Goal: Information Seeking & Learning: Learn about a topic

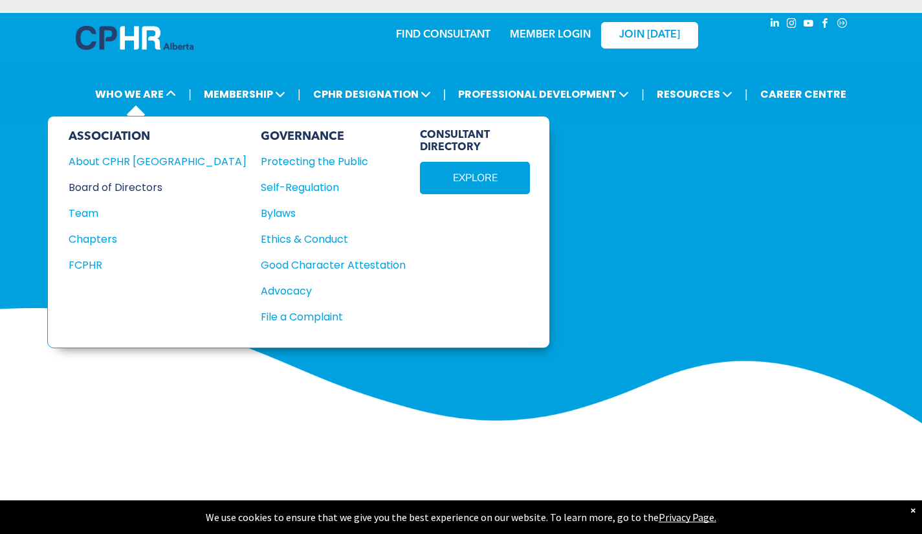
click at [114, 190] on div "Board of Directors" at bounding box center [149, 187] width 160 height 16
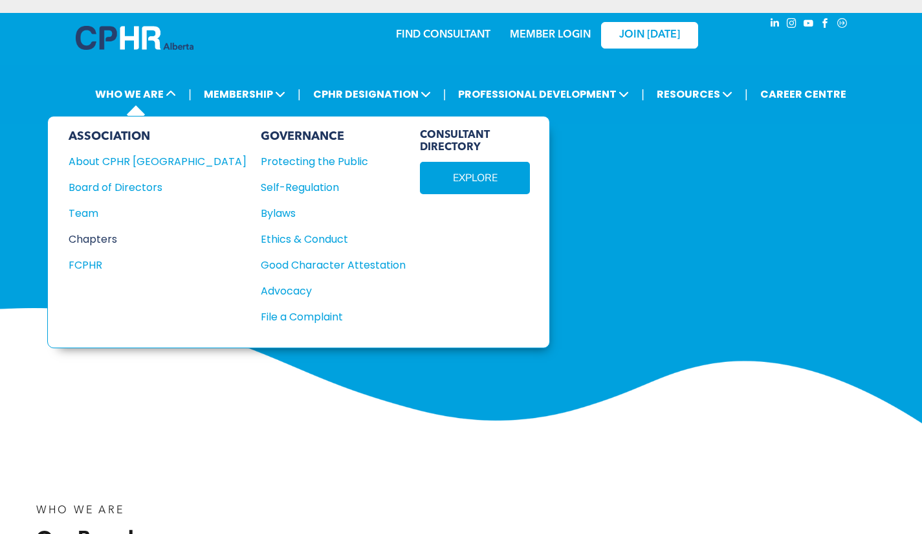
click at [102, 238] on div "Chapters" at bounding box center [149, 239] width 160 height 16
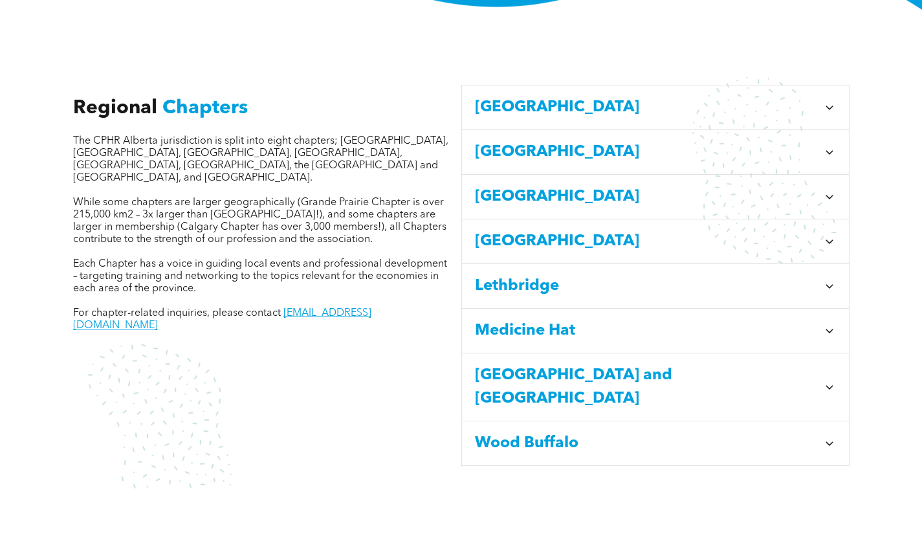
scroll to position [430, 0]
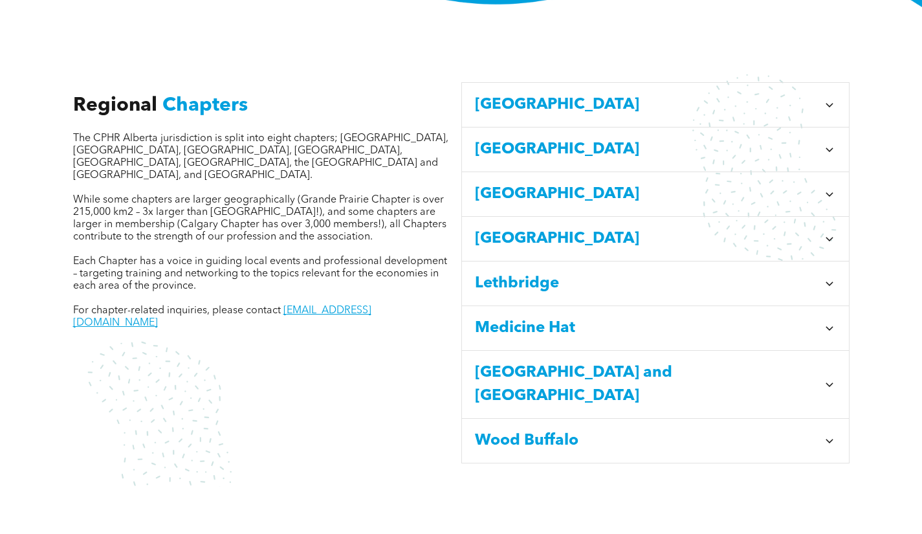
click at [826, 98] on icon at bounding box center [829, 104] width 13 height 13
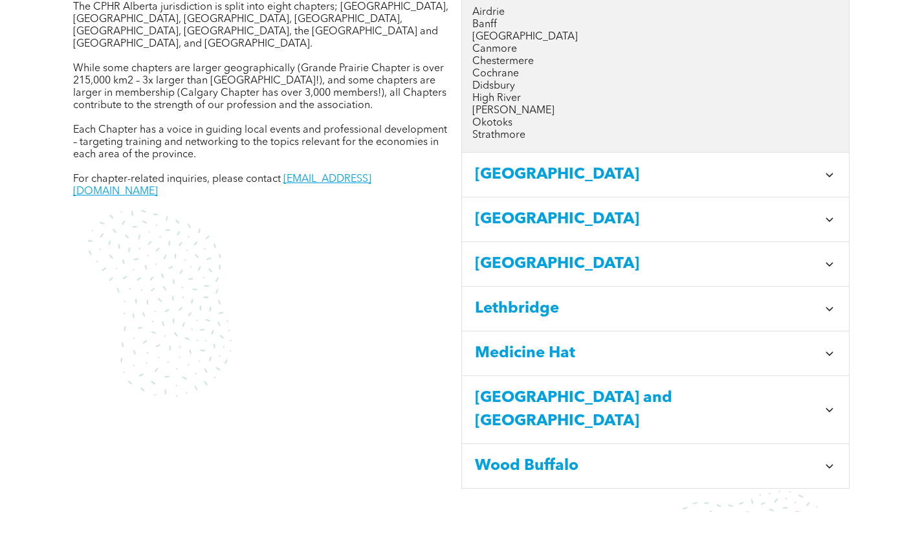
scroll to position [507, 0]
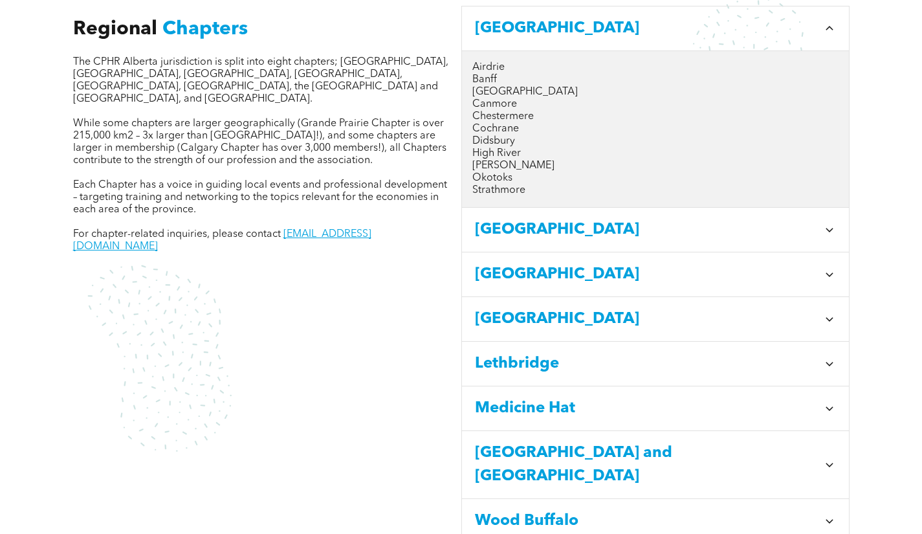
click at [829, 223] on icon at bounding box center [829, 229] width 13 height 13
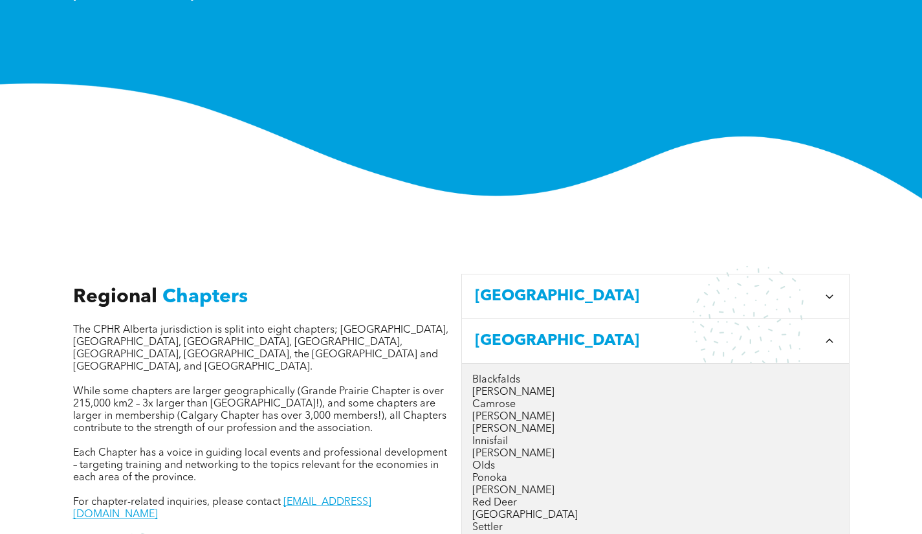
scroll to position [239, 0]
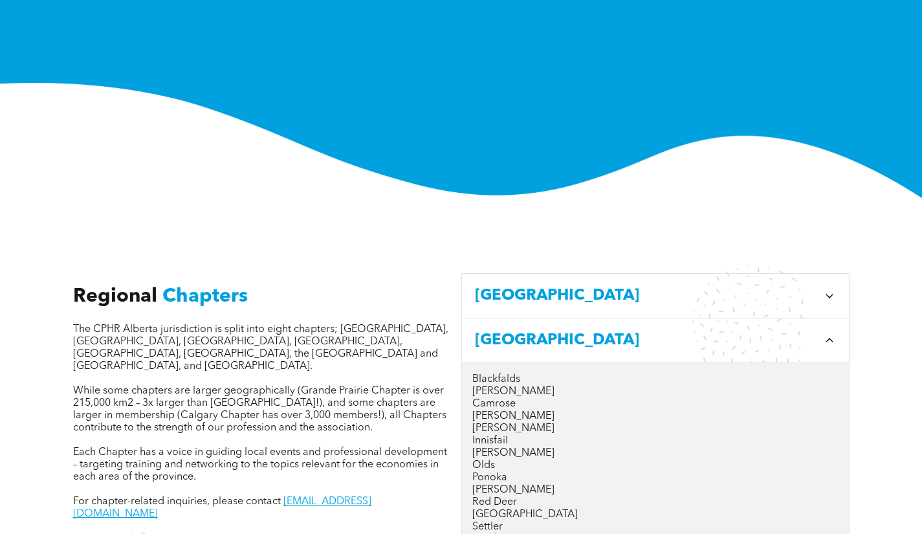
click at [827, 294] on icon at bounding box center [828, 296] width 7 height 4
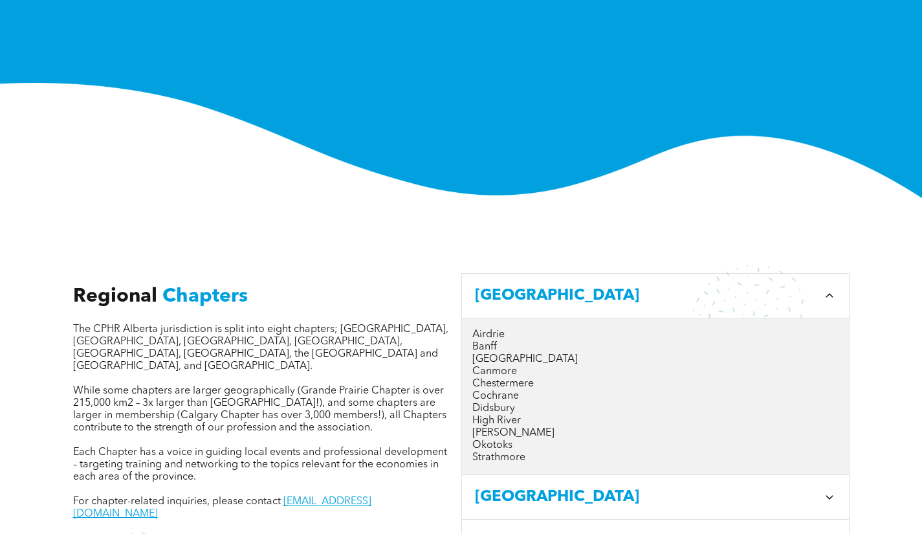
click at [514, 284] on span "[GEOGRAPHIC_DATA]" at bounding box center [646, 295] width 343 height 23
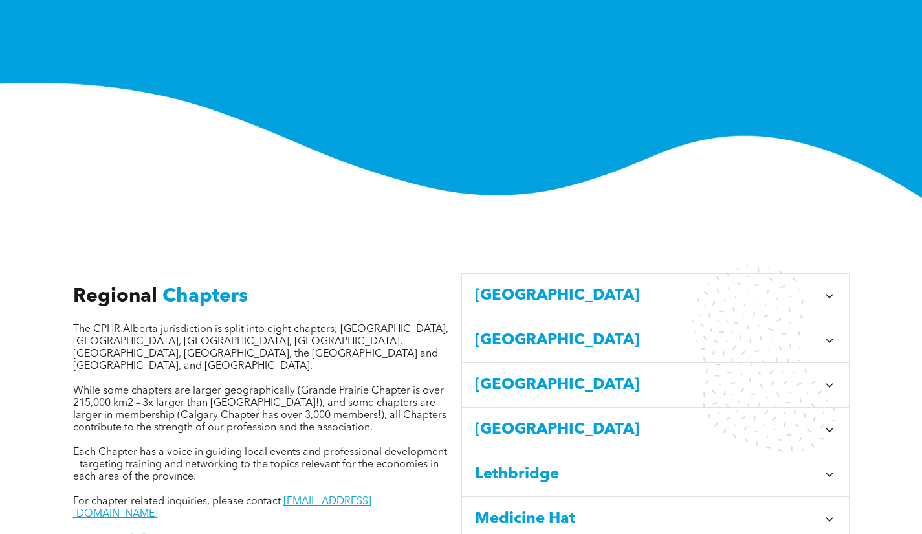
click at [514, 284] on span "Calgary" at bounding box center [646, 295] width 343 height 23
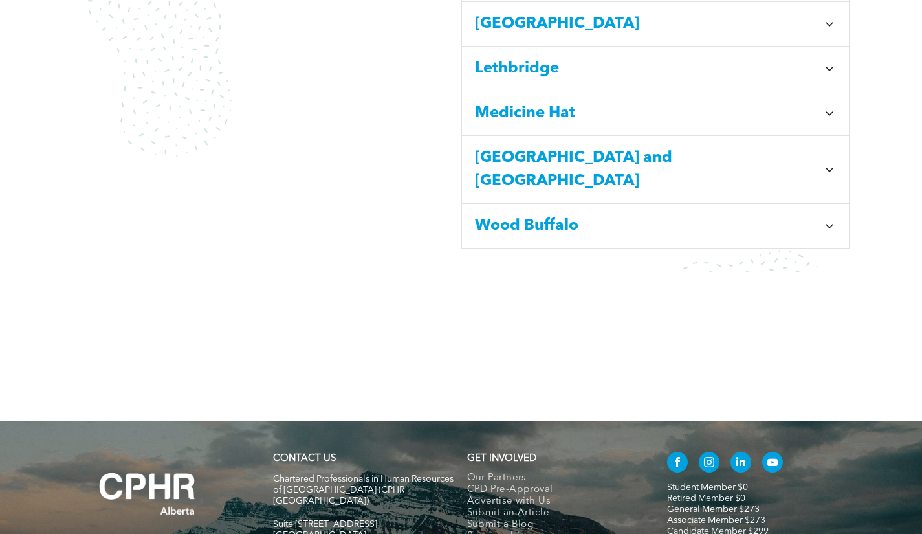
scroll to position [817, 0]
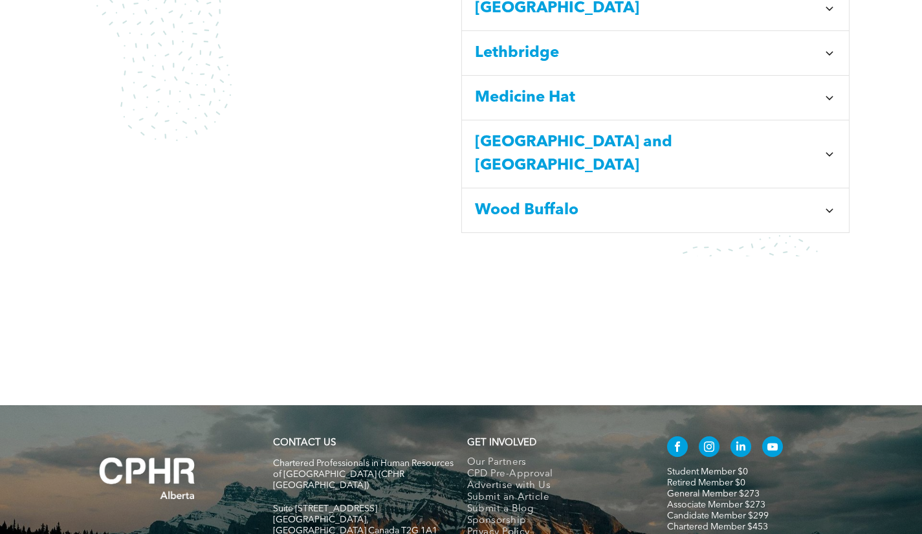
click at [831, 204] on icon at bounding box center [829, 210] width 13 height 13
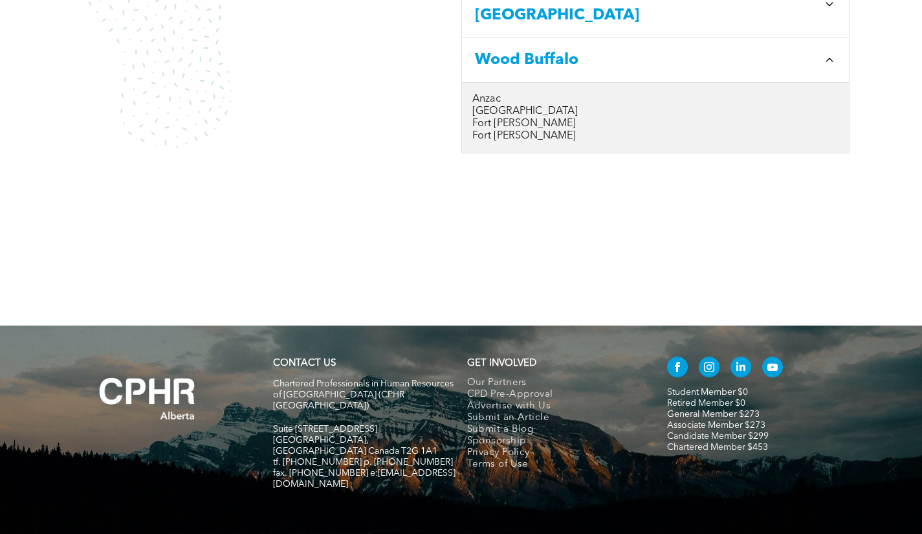
scroll to position [724, 0]
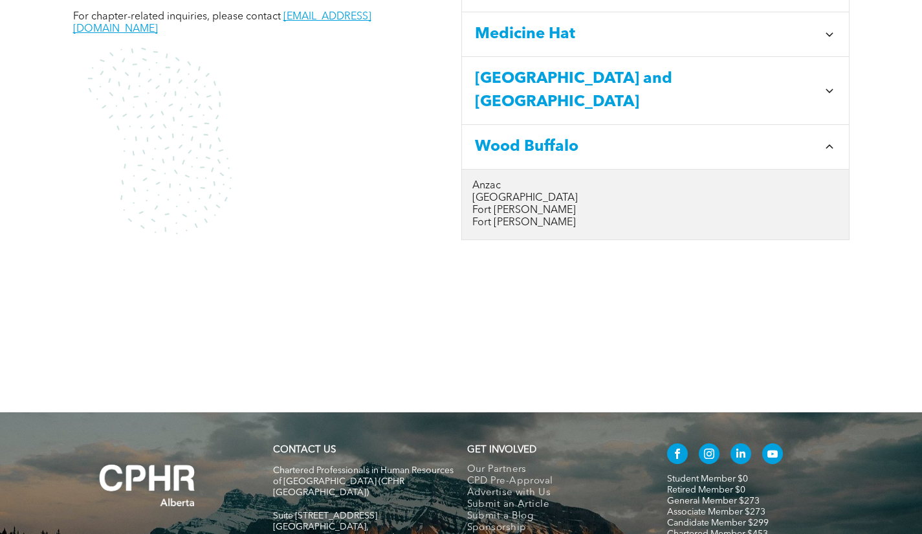
click at [824, 84] on icon at bounding box center [829, 90] width 13 height 13
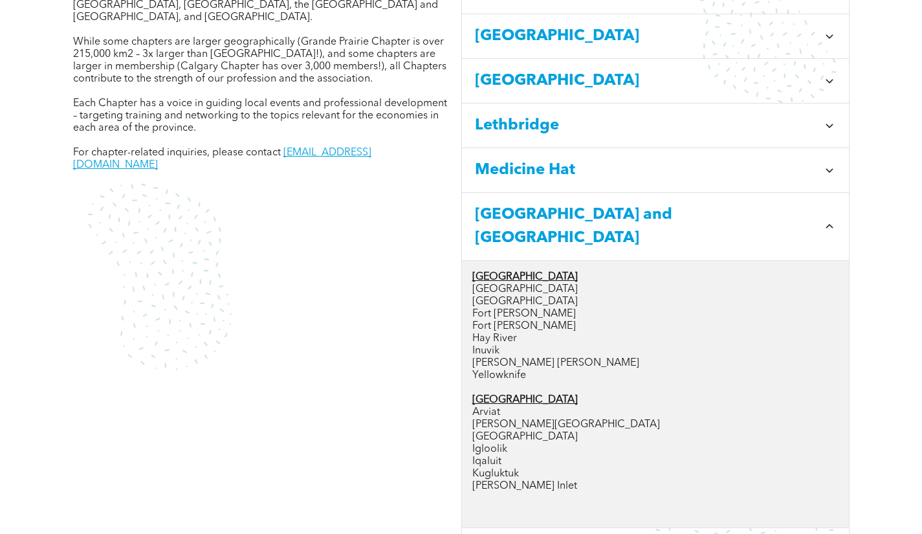
scroll to position [587, 0]
click at [829, 120] on icon at bounding box center [829, 126] width 13 height 13
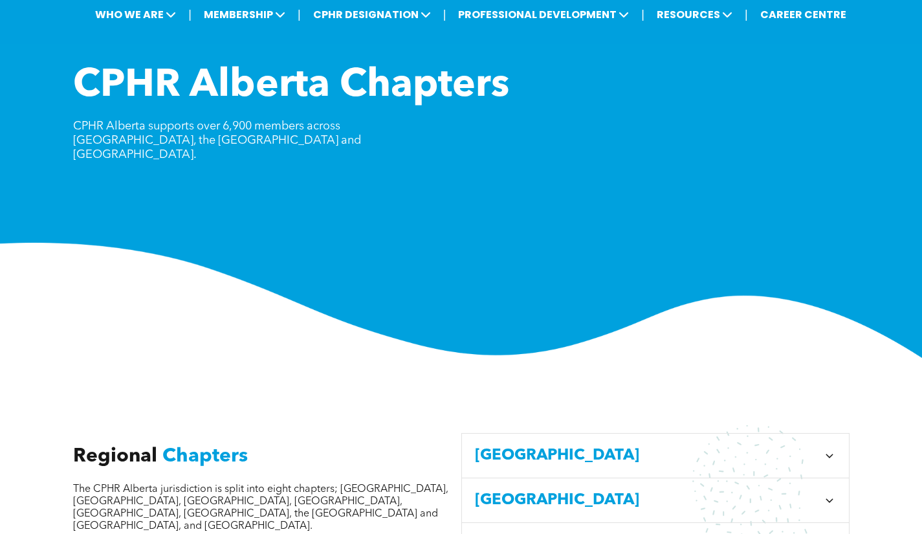
scroll to position [0, 0]
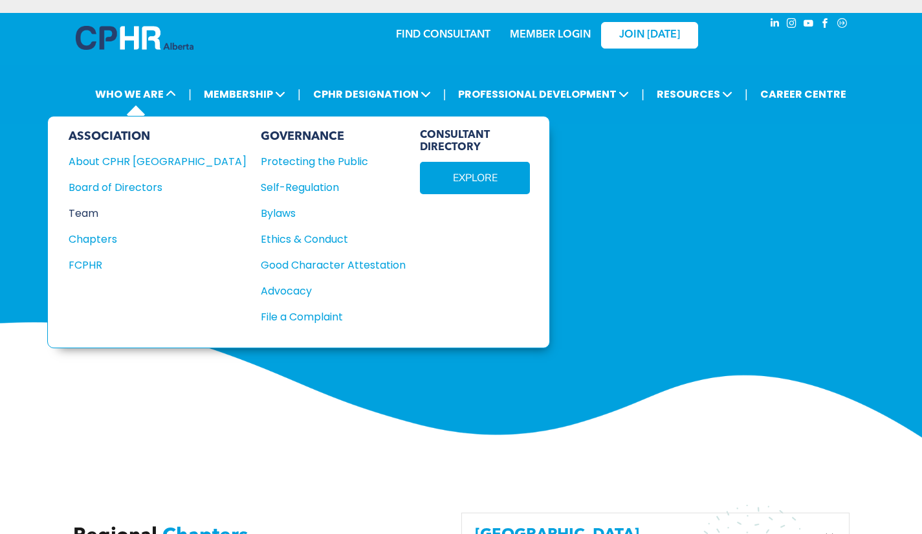
click at [93, 208] on div "Team" at bounding box center [149, 213] width 160 height 16
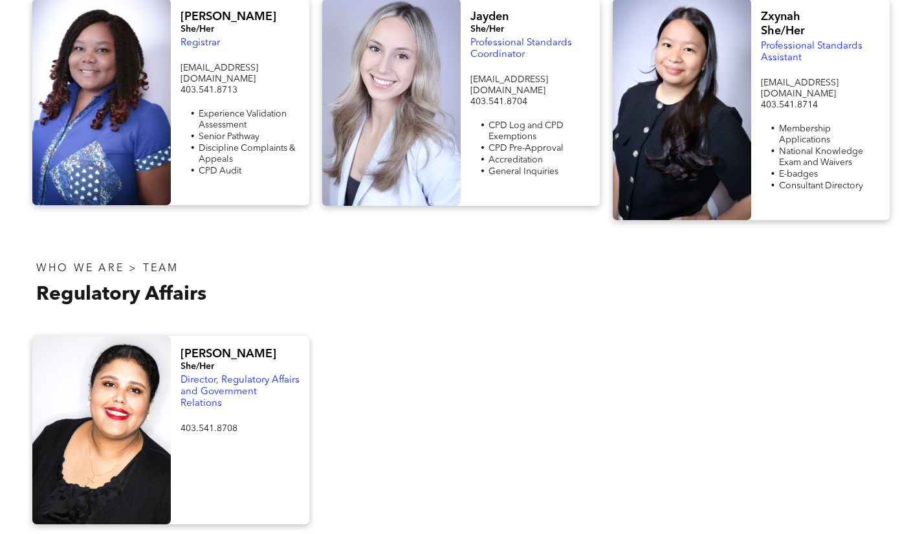
scroll to position [520, 0]
click at [143, 91] on div at bounding box center [101, 101] width 138 height 206
click at [216, 143] on span "Discipline Complaints & Appeals" at bounding box center [247, 153] width 97 height 20
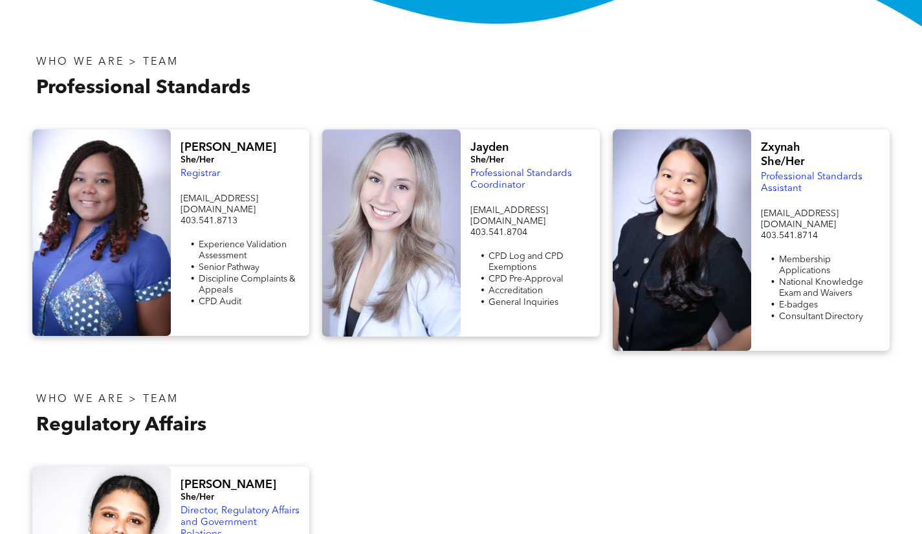
scroll to position [393, 0]
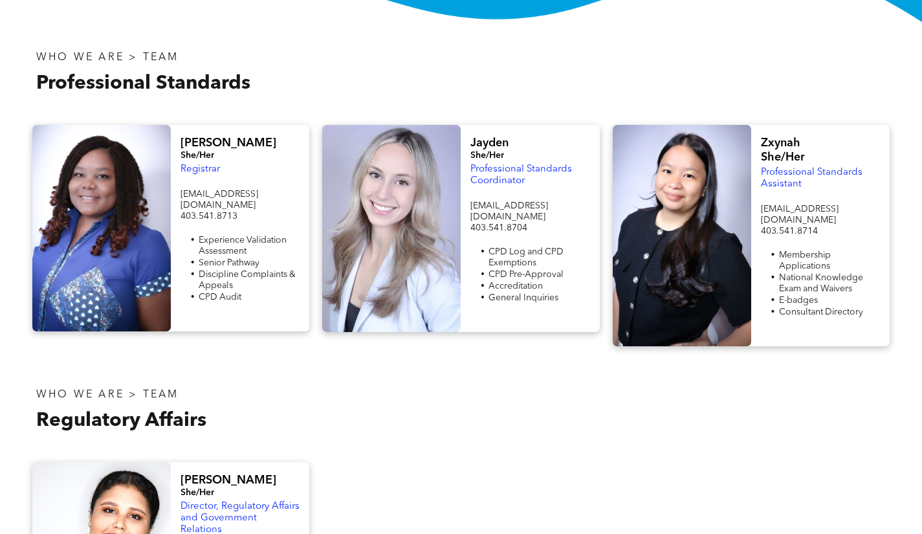
click at [193, 144] on span "Fiona" at bounding box center [228, 143] width 96 height 12
click at [160, 232] on div at bounding box center [101, 228] width 138 height 206
click at [225, 240] on span "Experience Validation Assessment" at bounding box center [243, 245] width 88 height 20
click at [261, 161] on h4 "She/Her" at bounding box center [239, 155] width 119 height 11
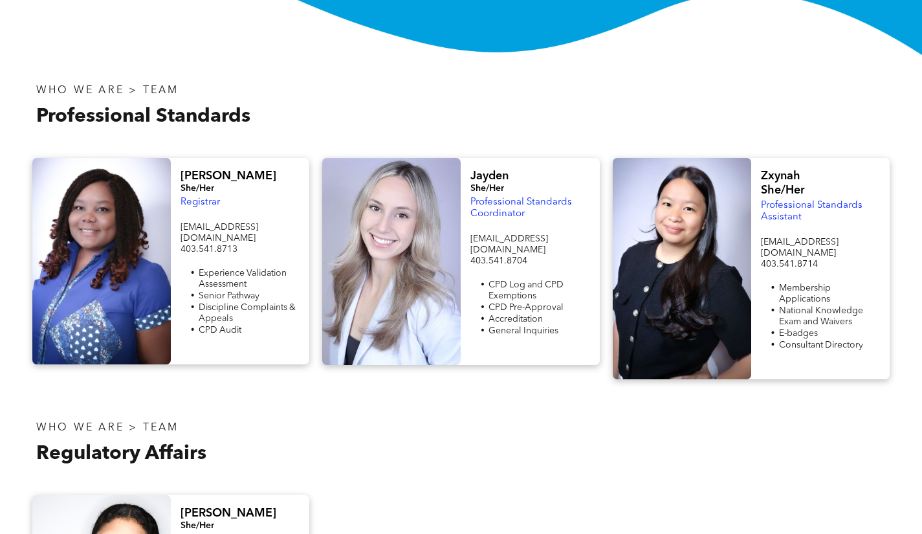
scroll to position [360, 0]
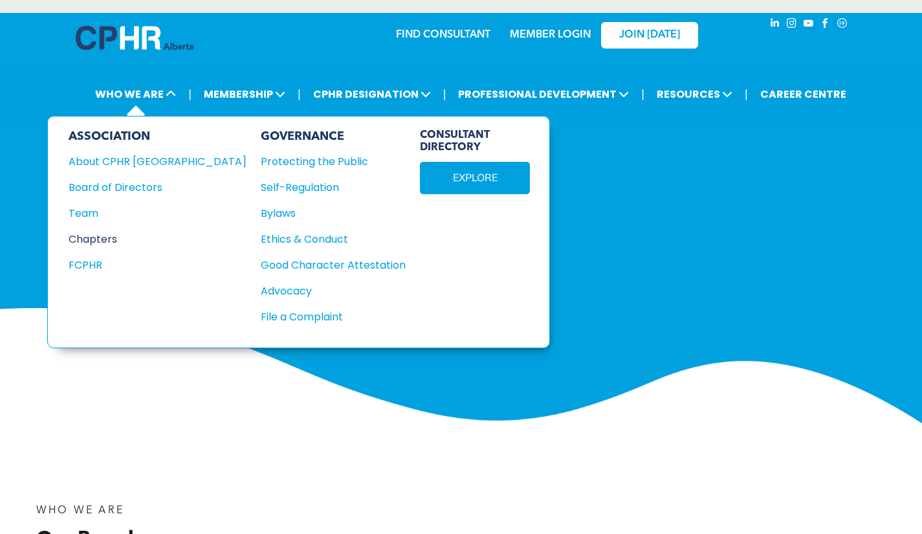
click at [107, 236] on div "Chapters" at bounding box center [149, 239] width 160 height 16
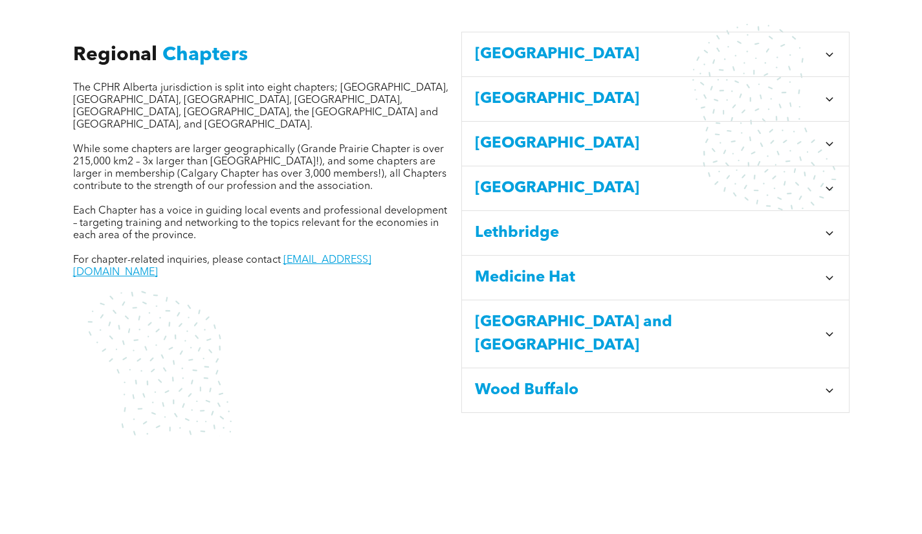
scroll to position [481, 0]
click at [574, 87] on span "[GEOGRAPHIC_DATA]" at bounding box center [646, 98] width 343 height 23
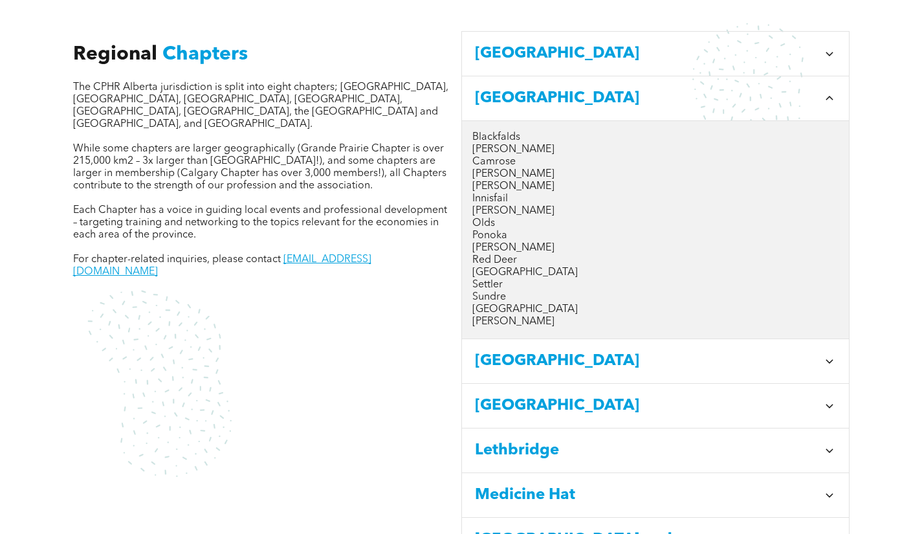
click at [506, 87] on span "[GEOGRAPHIC_DATA]" at bounding box center [646, 98] width 343 height 23
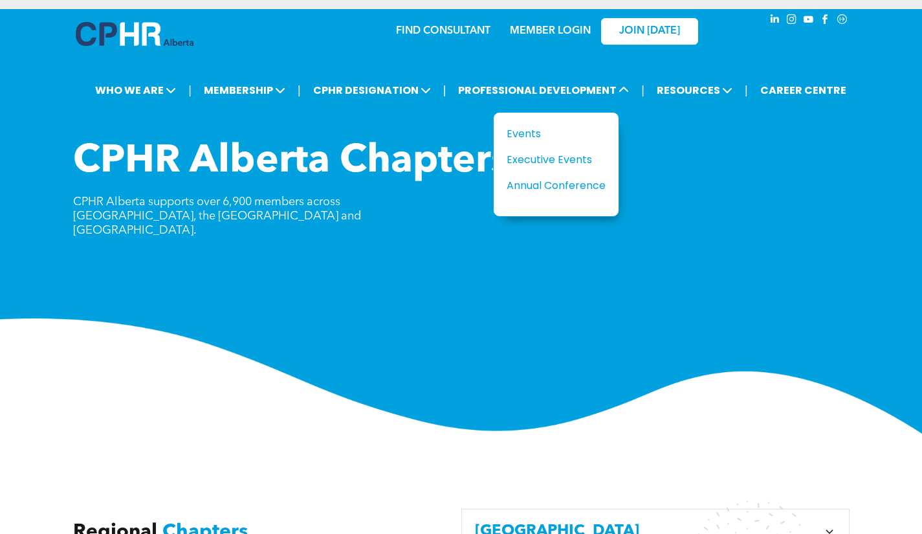
scroll to position [0, 0]
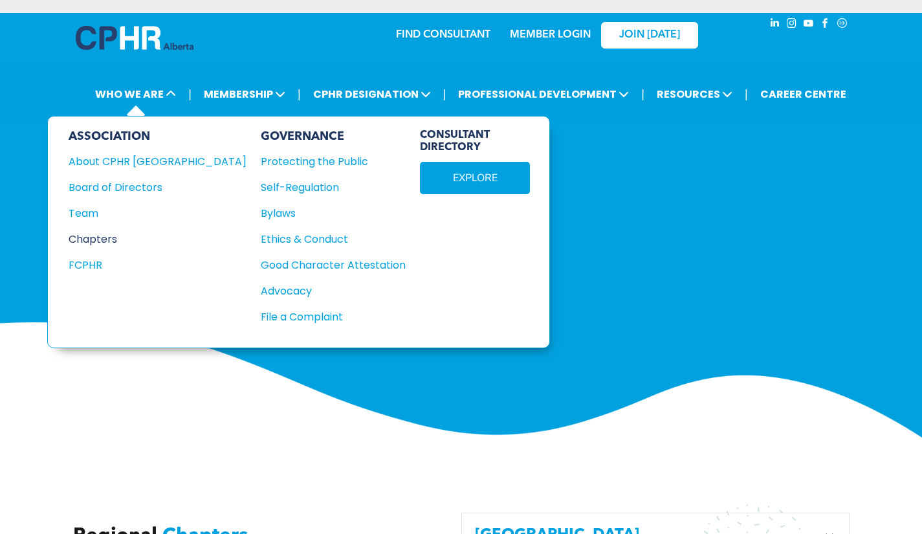
click at [113, 239] on div "Chapters" at bounding box center [149, 239] width 160 height 16
